Goal: Check status: Check status

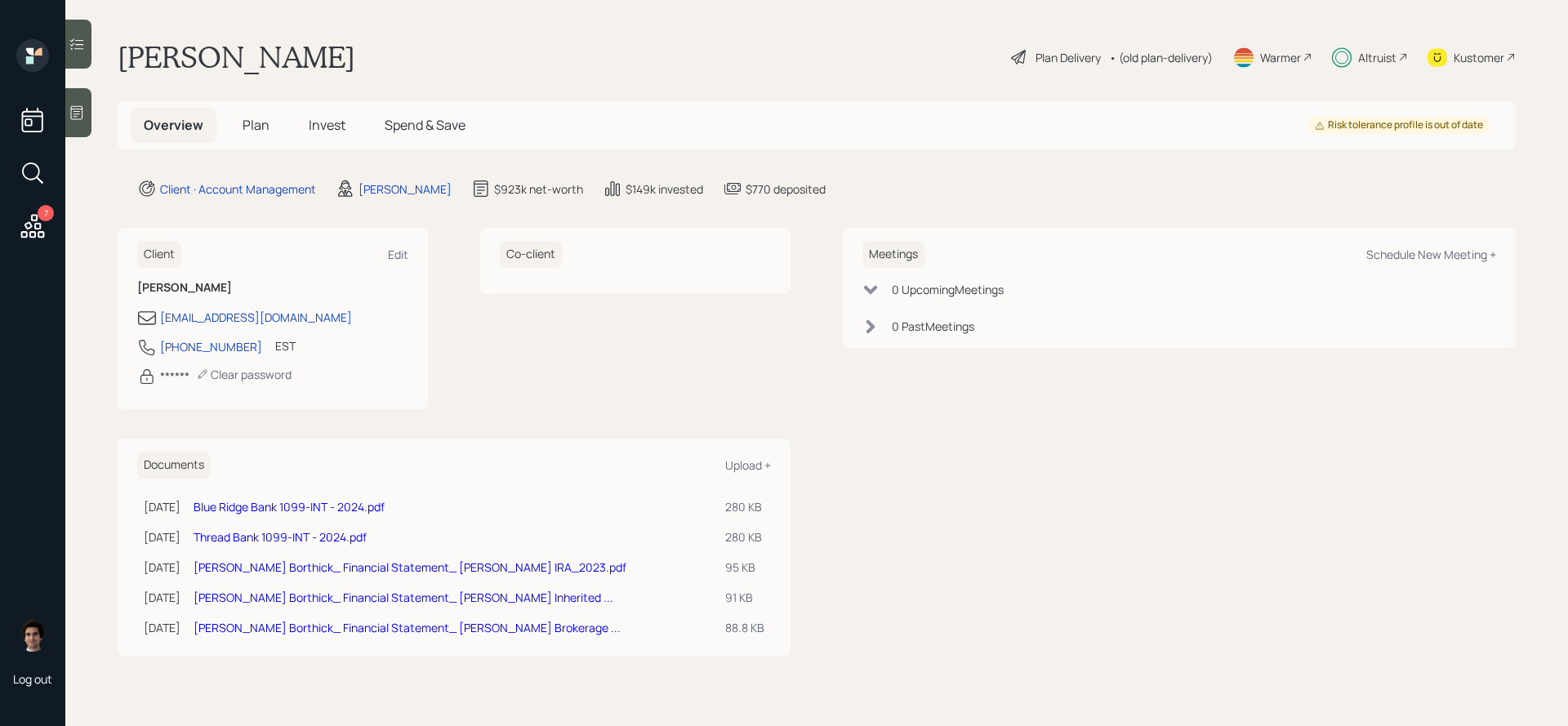
click at [326, 120] on span "Invest" at bounding box center [327, 125] width 37 height 18
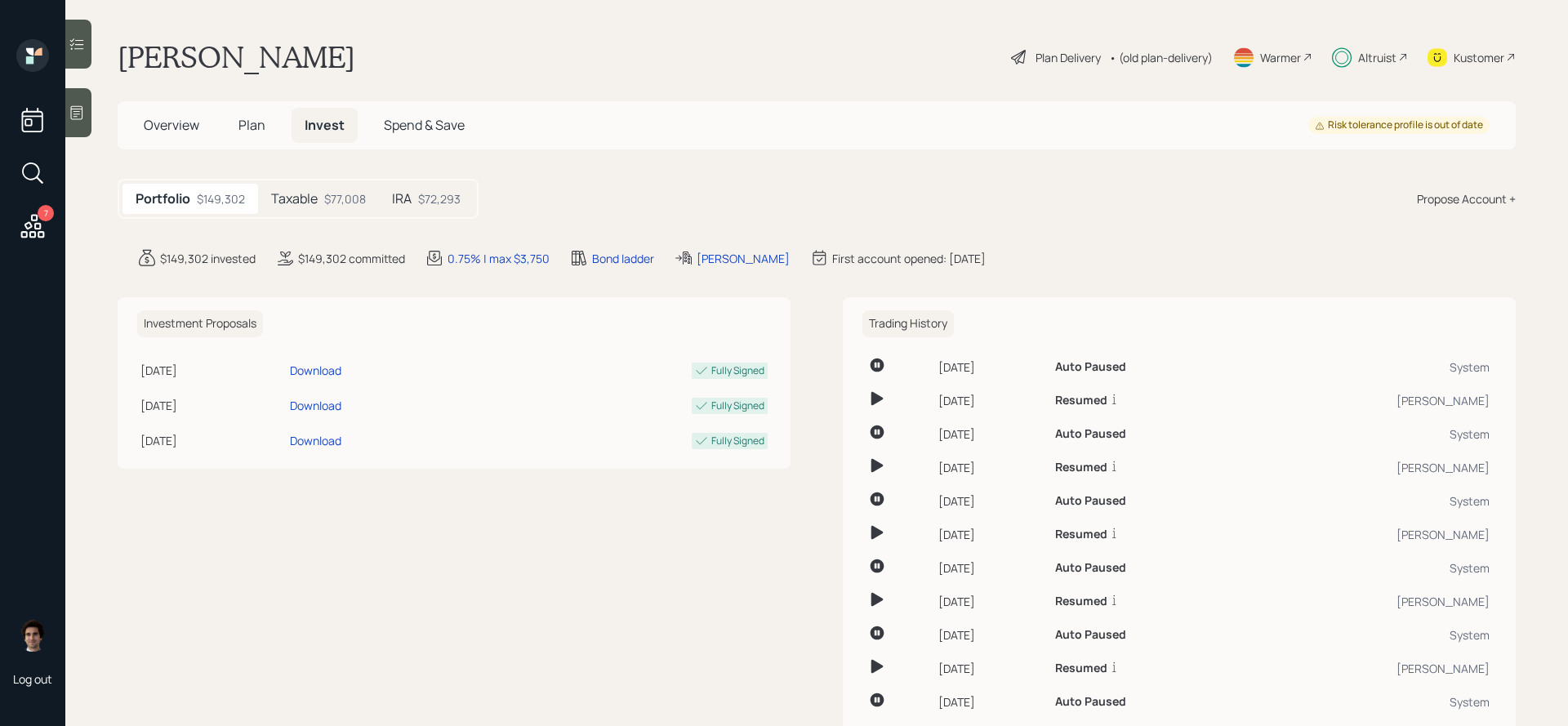
click at [356, 200] on div "$77,008" at bounding box center [345, 199] width 41 height 17
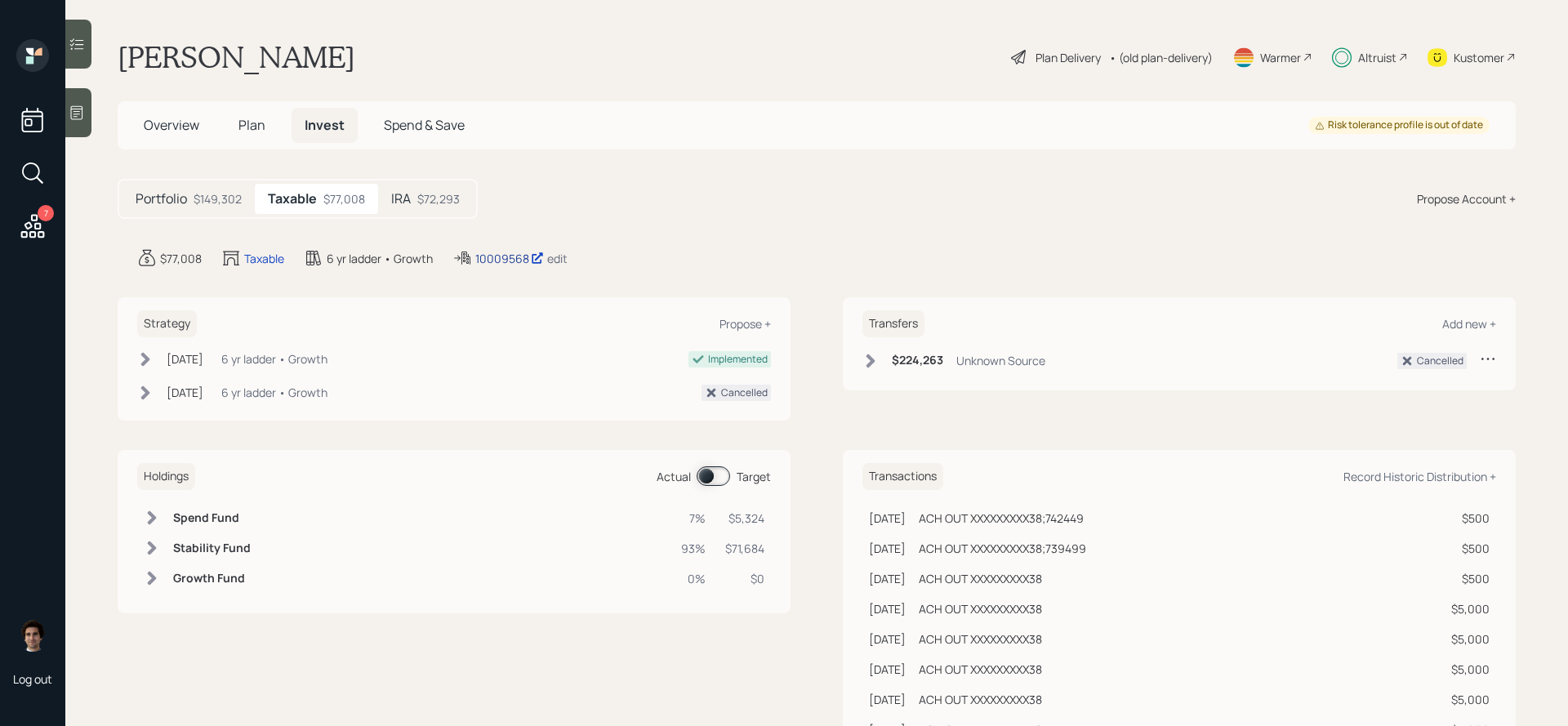
click at [498, 262] on div "10009568" at bounding box center [509, 258] width 68 height 17
